Goal: Information Seeking & Learning: Learn about a topic

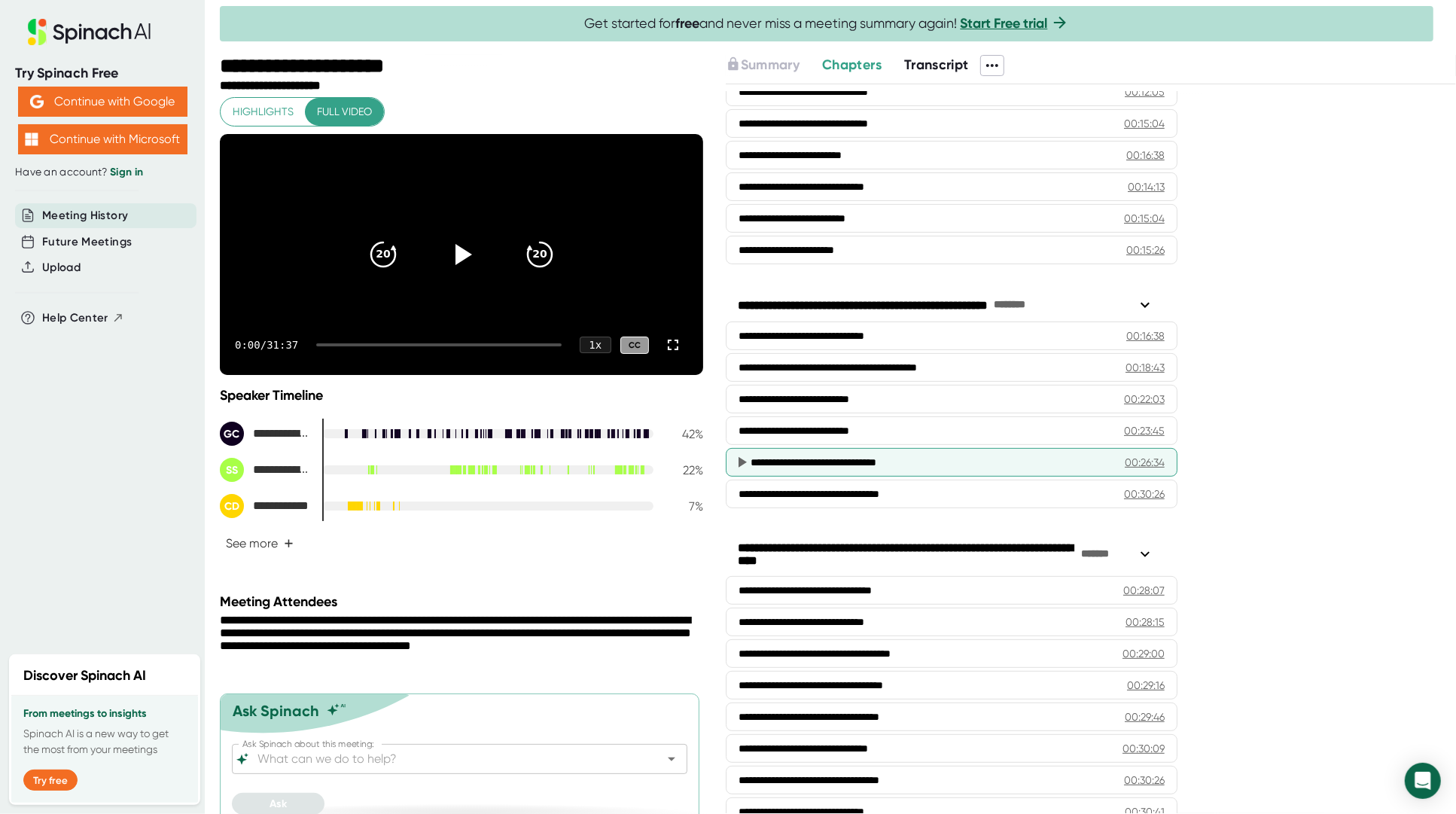
scroll to position [398, 0]
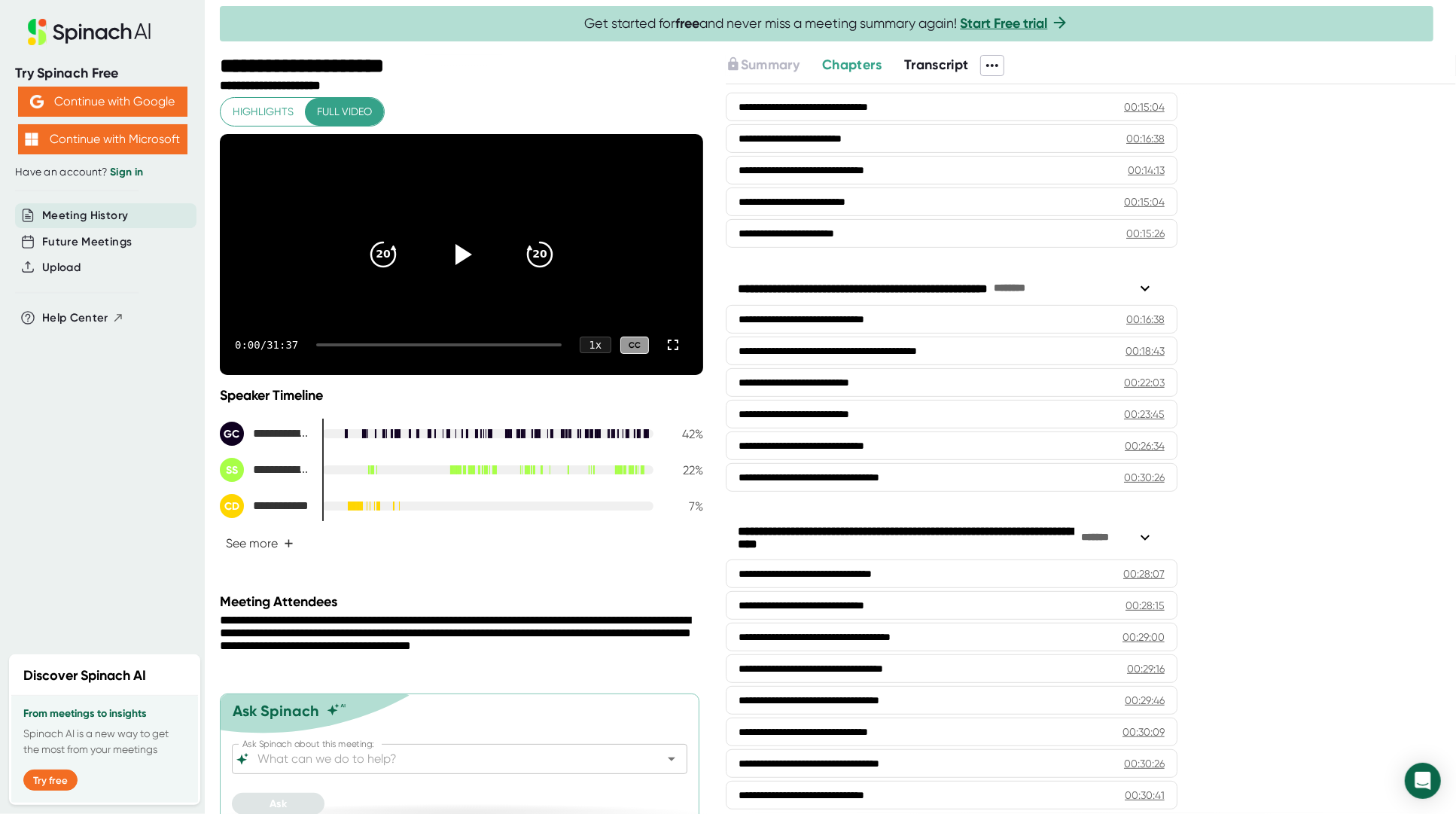
click at [879, 523] on div "**********" at bounding box center [946, 537] width 416 height 29
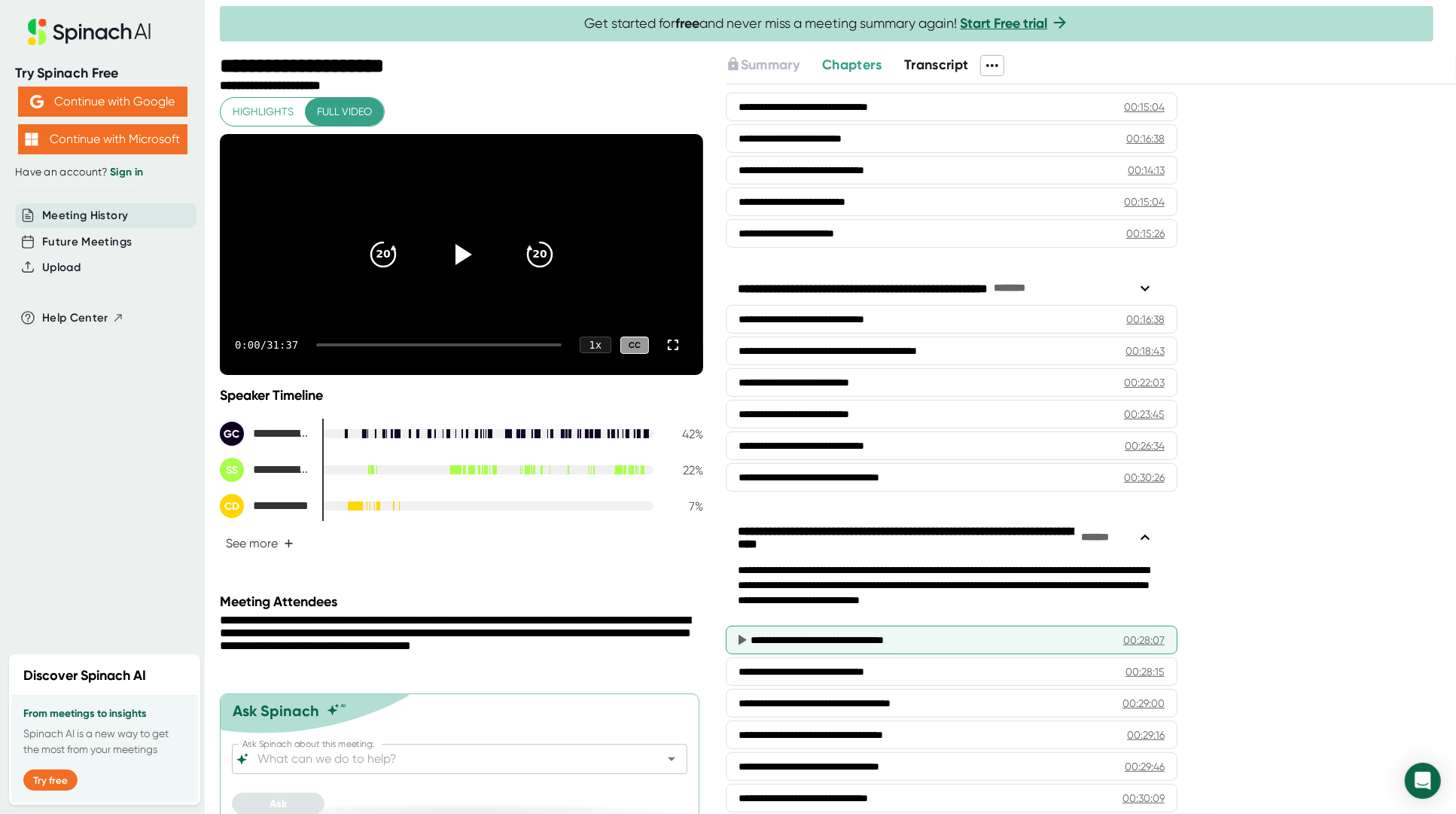
click at [1134, 632] on div "00:28:07" at bounding box center [1144, 639] width 42 height 15
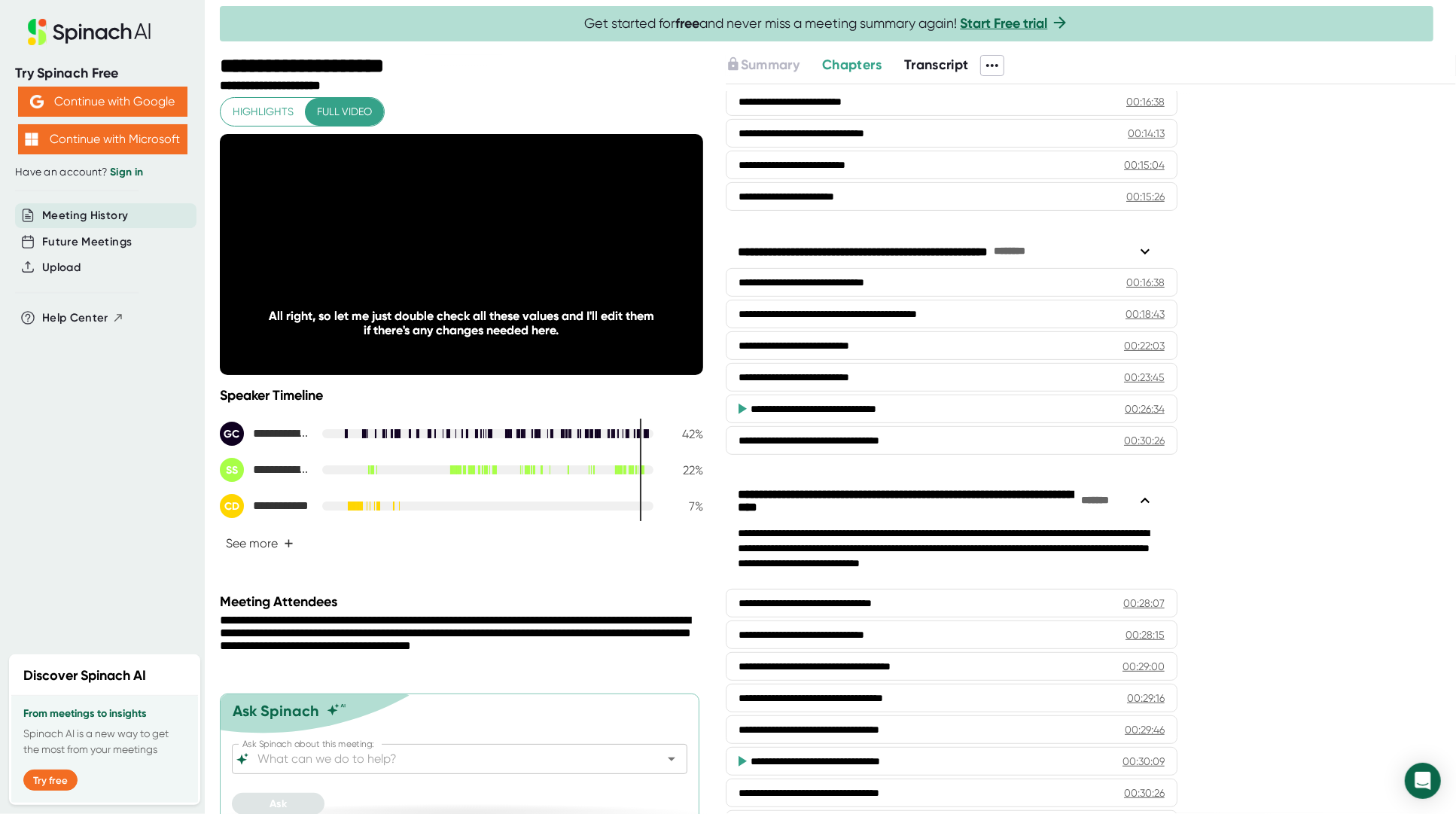
scroll to position [463, 0]
